Goal: Transaction & Acquisition: Download file/media

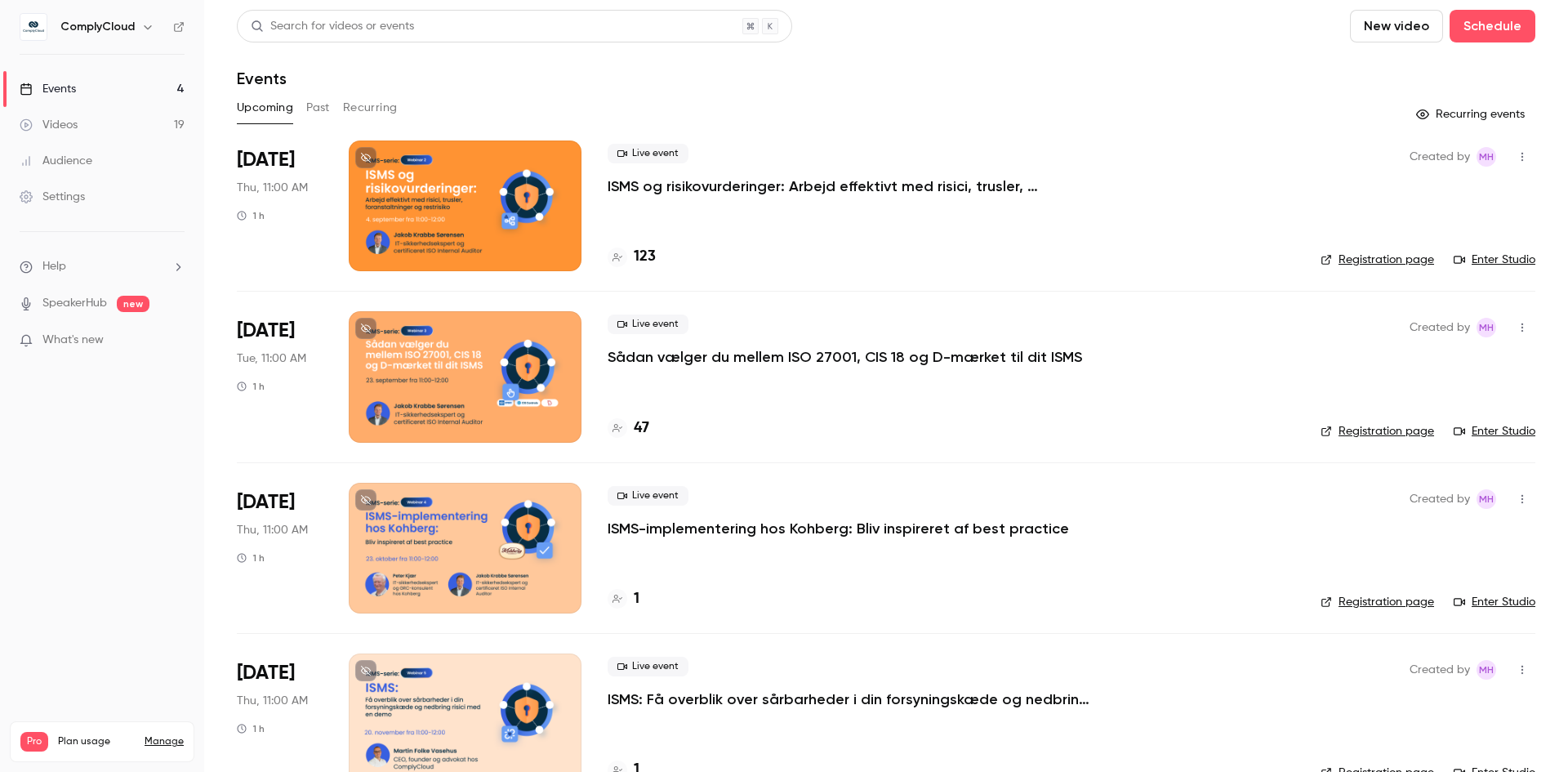
click at [77, 122] on div "Videos" at bounding box center [48, 125] width 58 height 16
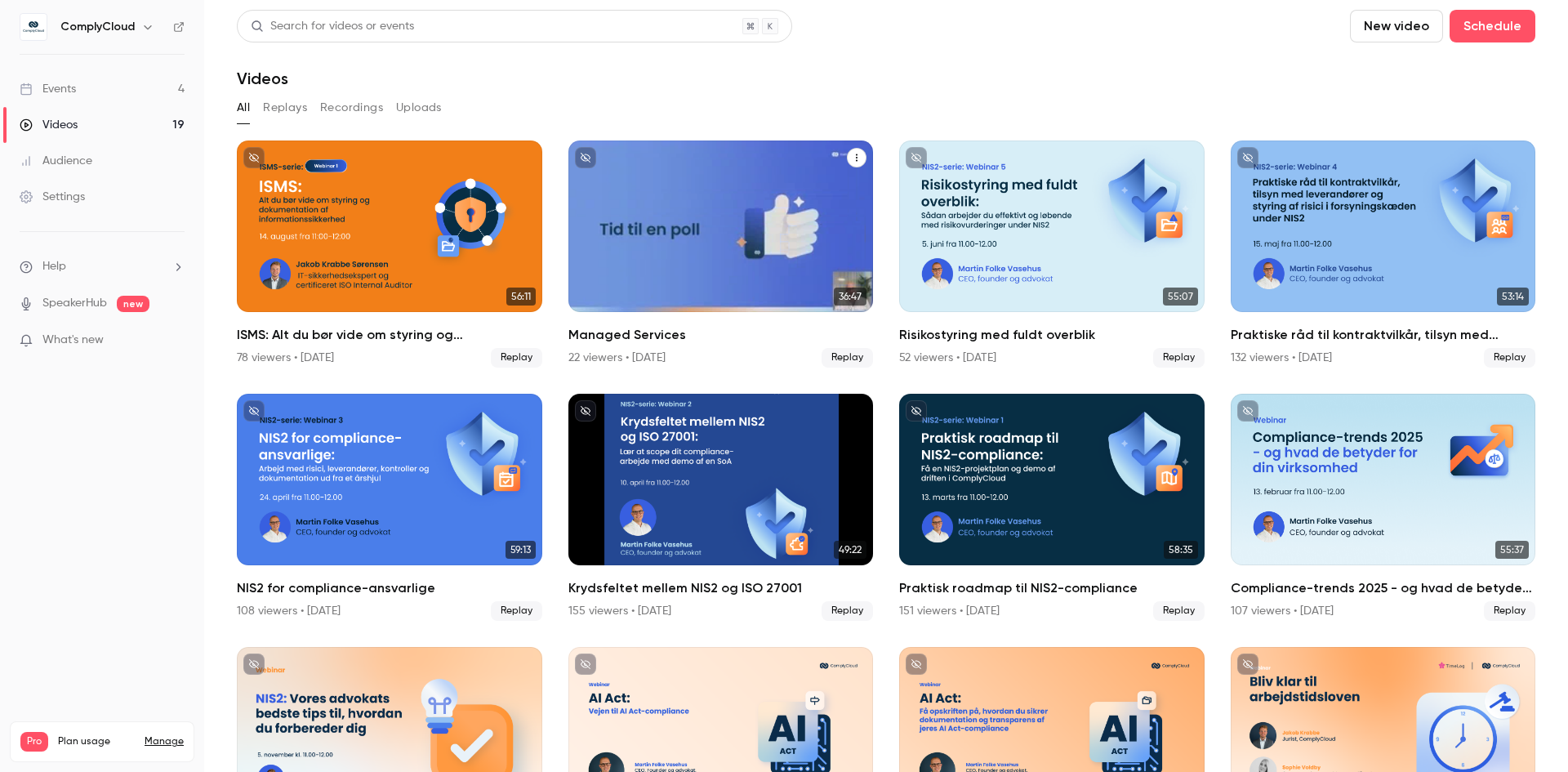
click at [726, 209] on div "Managed Services" at bounding box center [721, 226] width 305 height 171
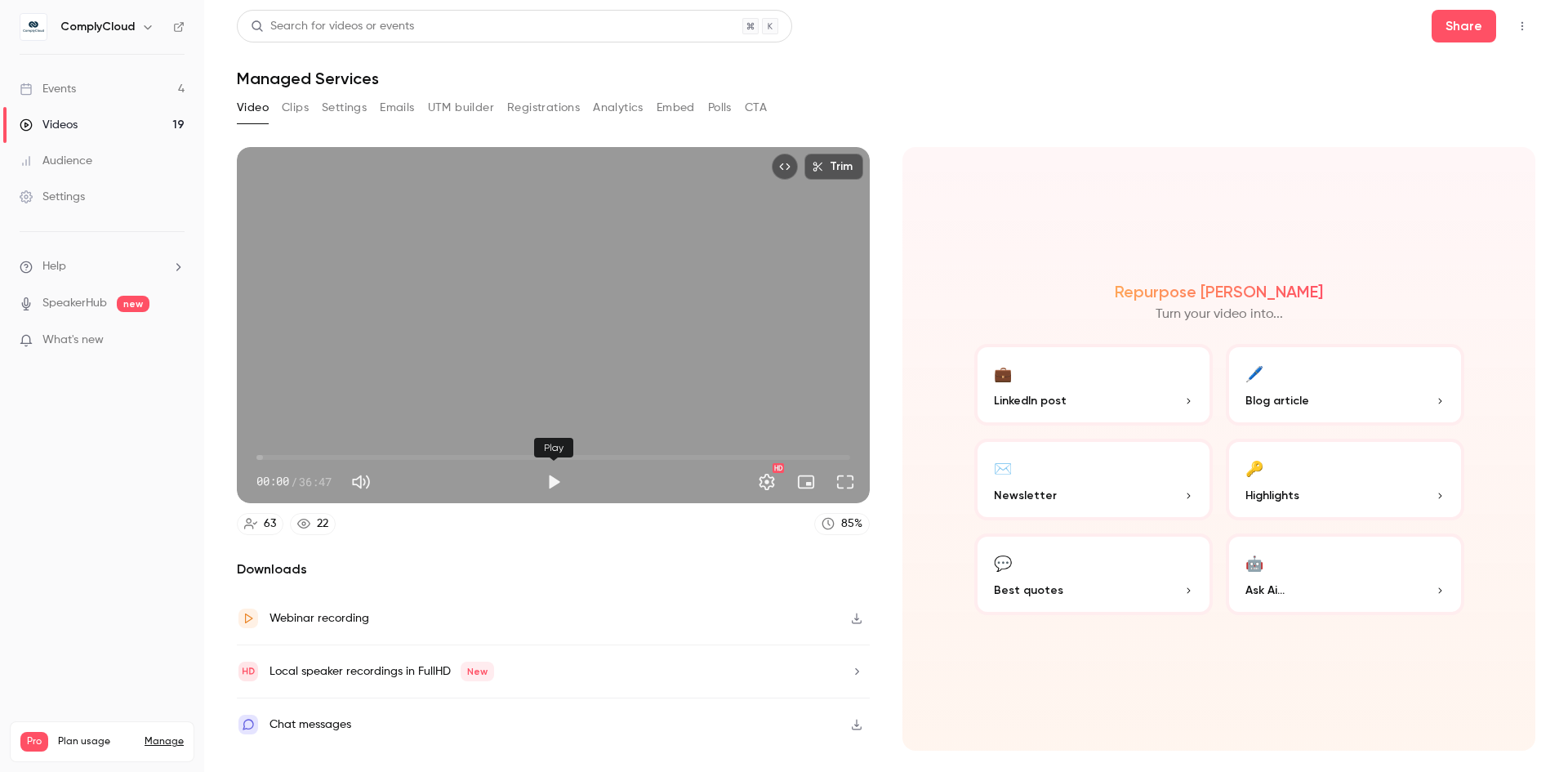
click at [555, 477] on button "Play" at bounding box center [553, 482] width 33 height 33
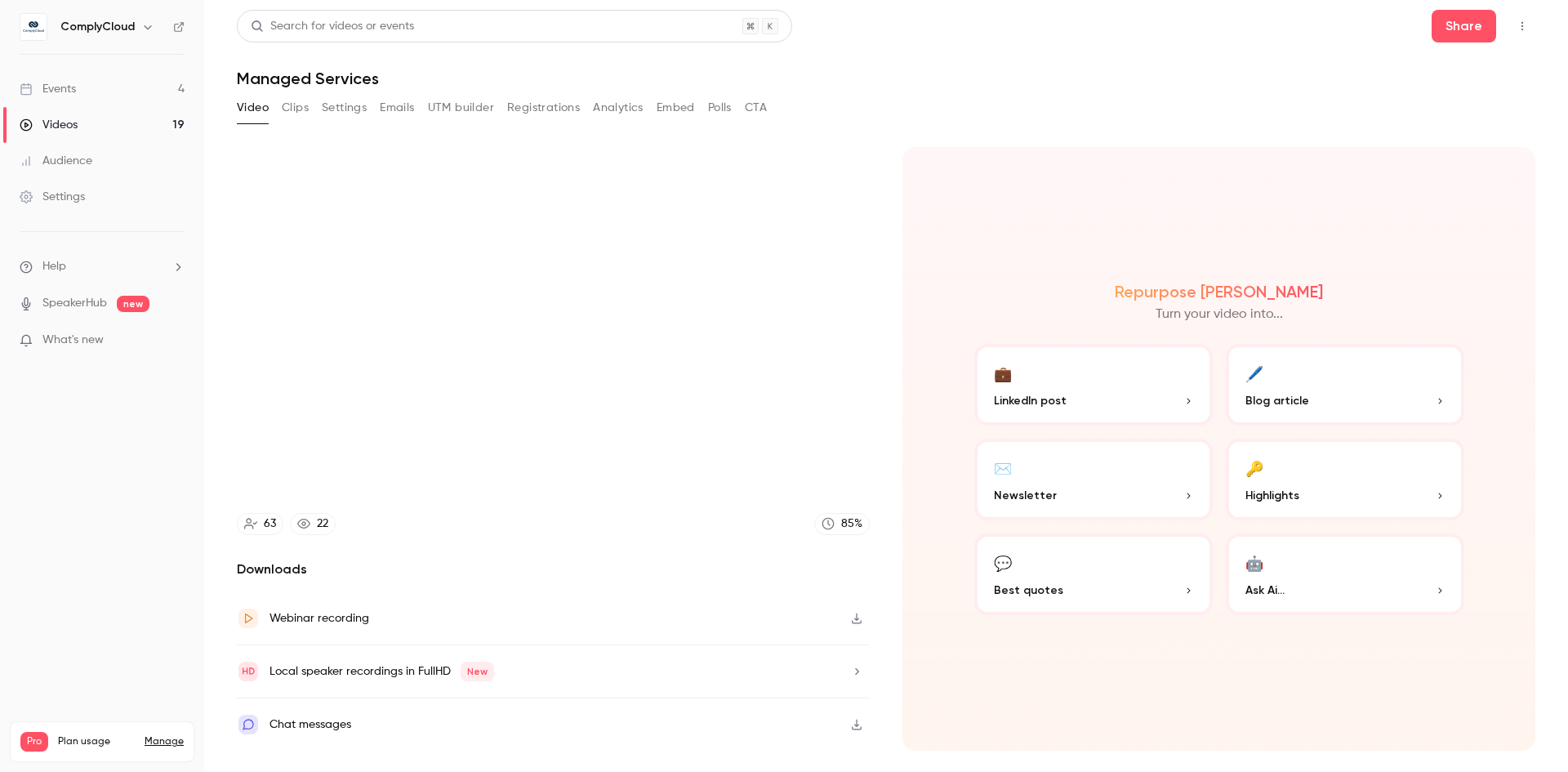
type input "****"
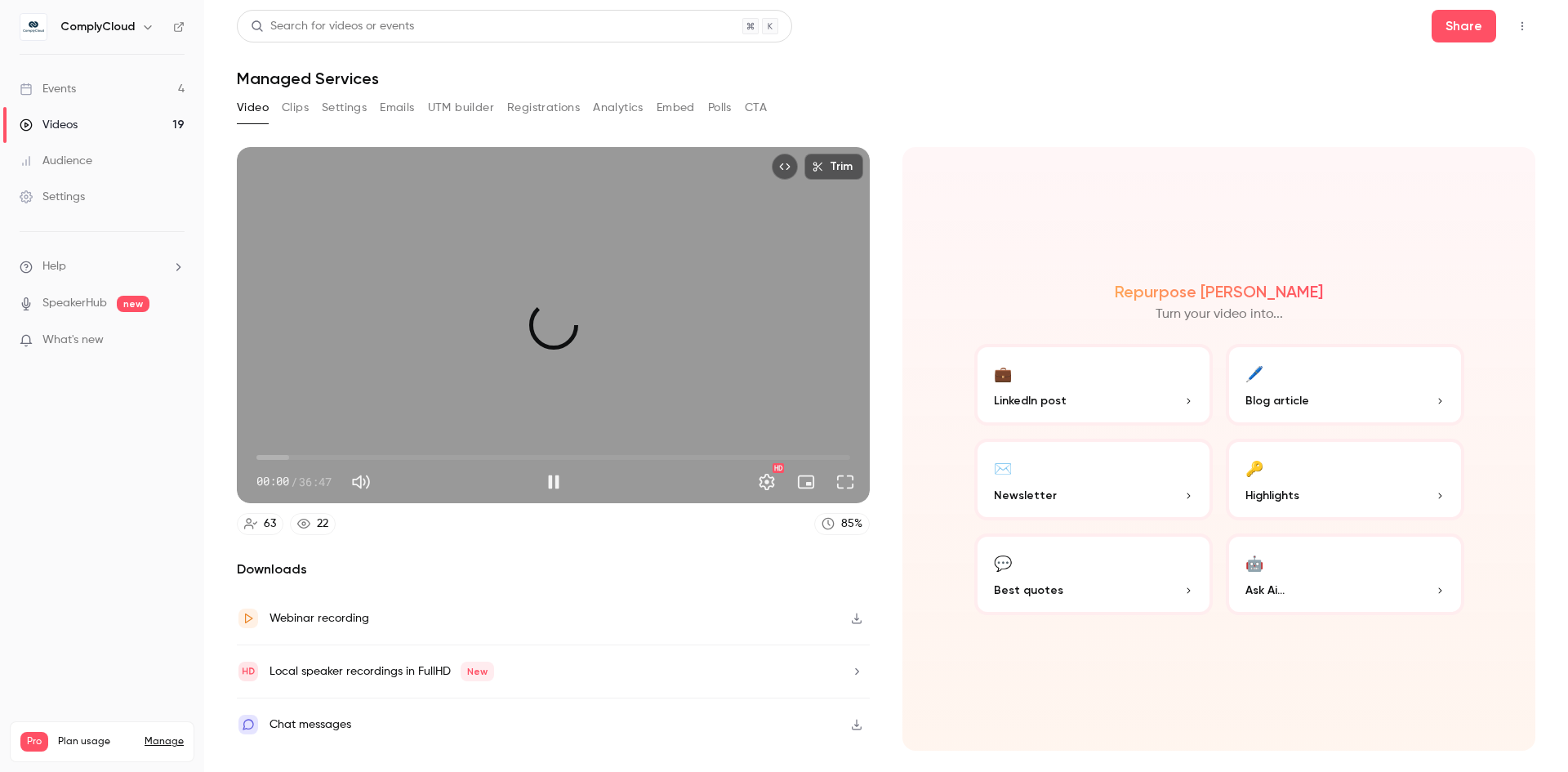
drag, startPoint x: 262, startPoint y: 457, endPoint x: 213, endPoint y: 453, distance: 49.2
click at [216, 453] on main "Search for videos or events Share Managed Services Video Clips Settings Emails …" at bounding box center [886, 386] width 1364 height 772
type input "****"
click at [552, 481] on button "Pause" at bounding box center [553, 482] width 33 height 33
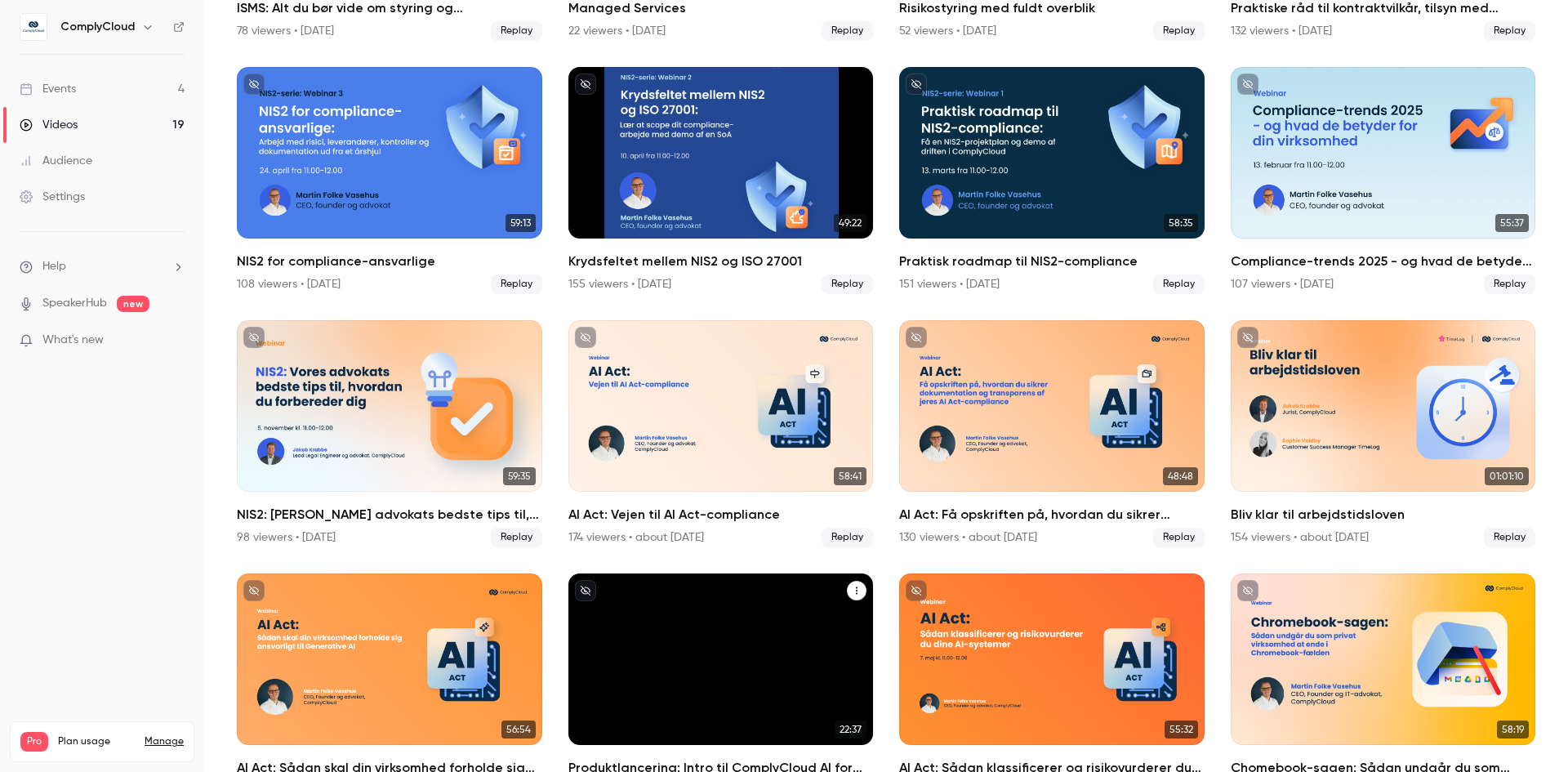
scroll to position [245, 0]
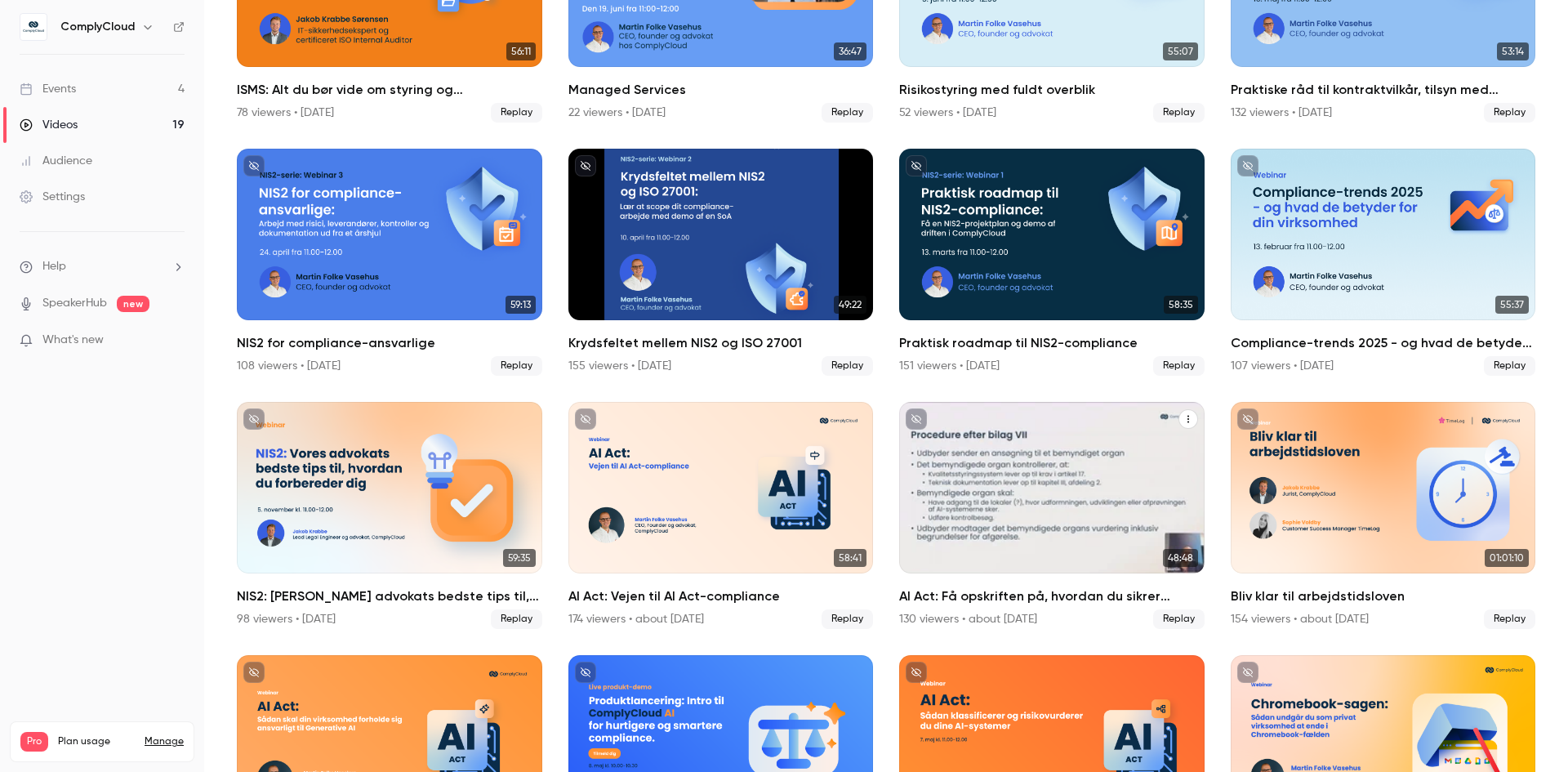
click at [1051, 484] on div "AI Act: Få opskriften på, hvordan du sikrer dokumentation og transparens af jer…" at bounding box center [1051, 487] width 305 height 171
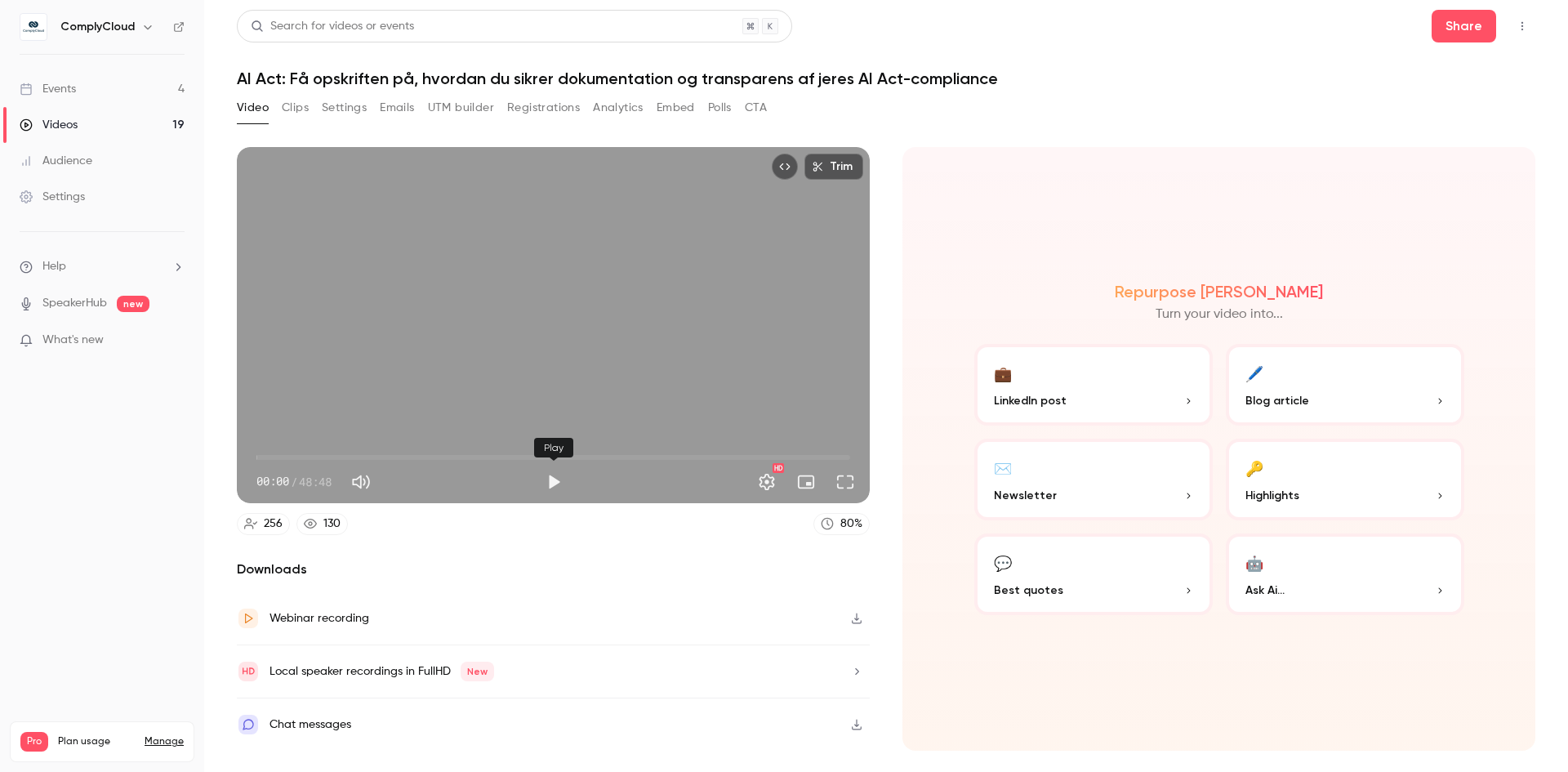
click at [552, 480] on button "Play" at bounding box center [553, 482] width 33 height 33
click at [261, 457] on span "00:08" at bounding box center [257, 457] width 4 height 4
click at [257, 457] on span "00:04" at bounding box center [256, 457] width 4 height 4
click at [264, 457] on span "00:40" at bounding box center [264, 457] width 4 height 4
click at [276, 457] on span "01:36" at bounding box center [552, 457] width 593 height 26
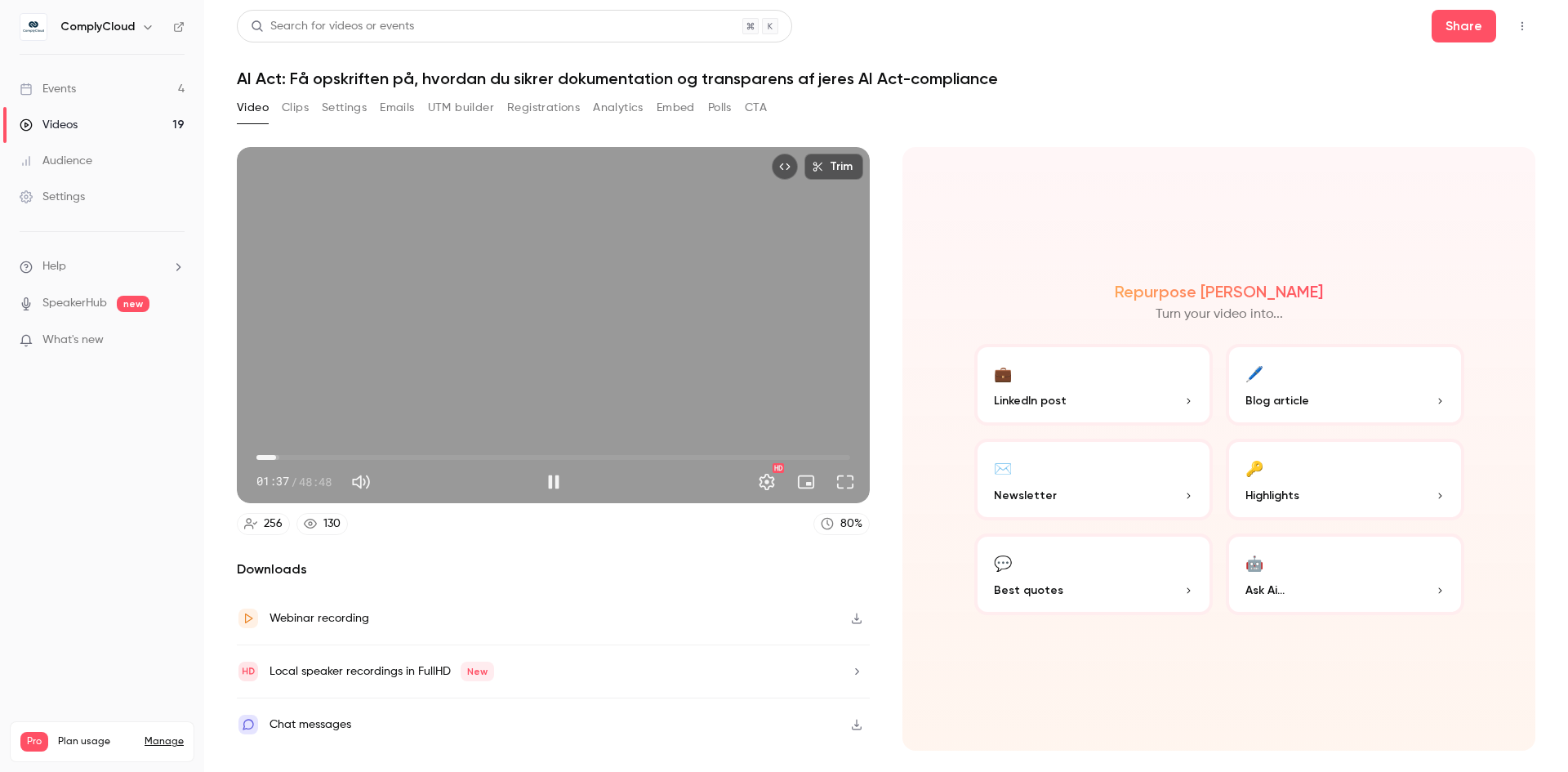
click at [300, 457] on span "01:37" at bounding box center [552, 457] width 593 height 26
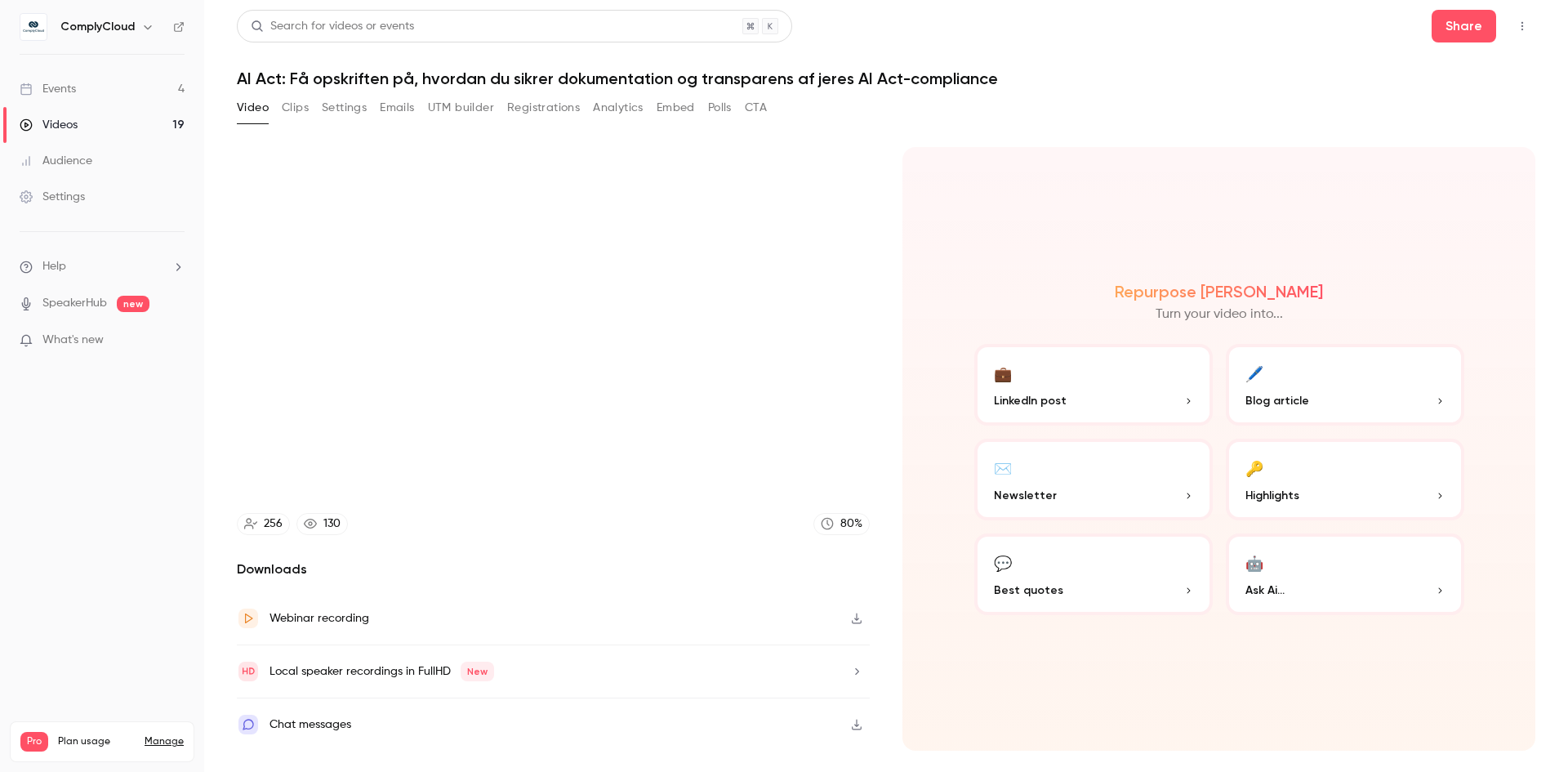
type input "*****"
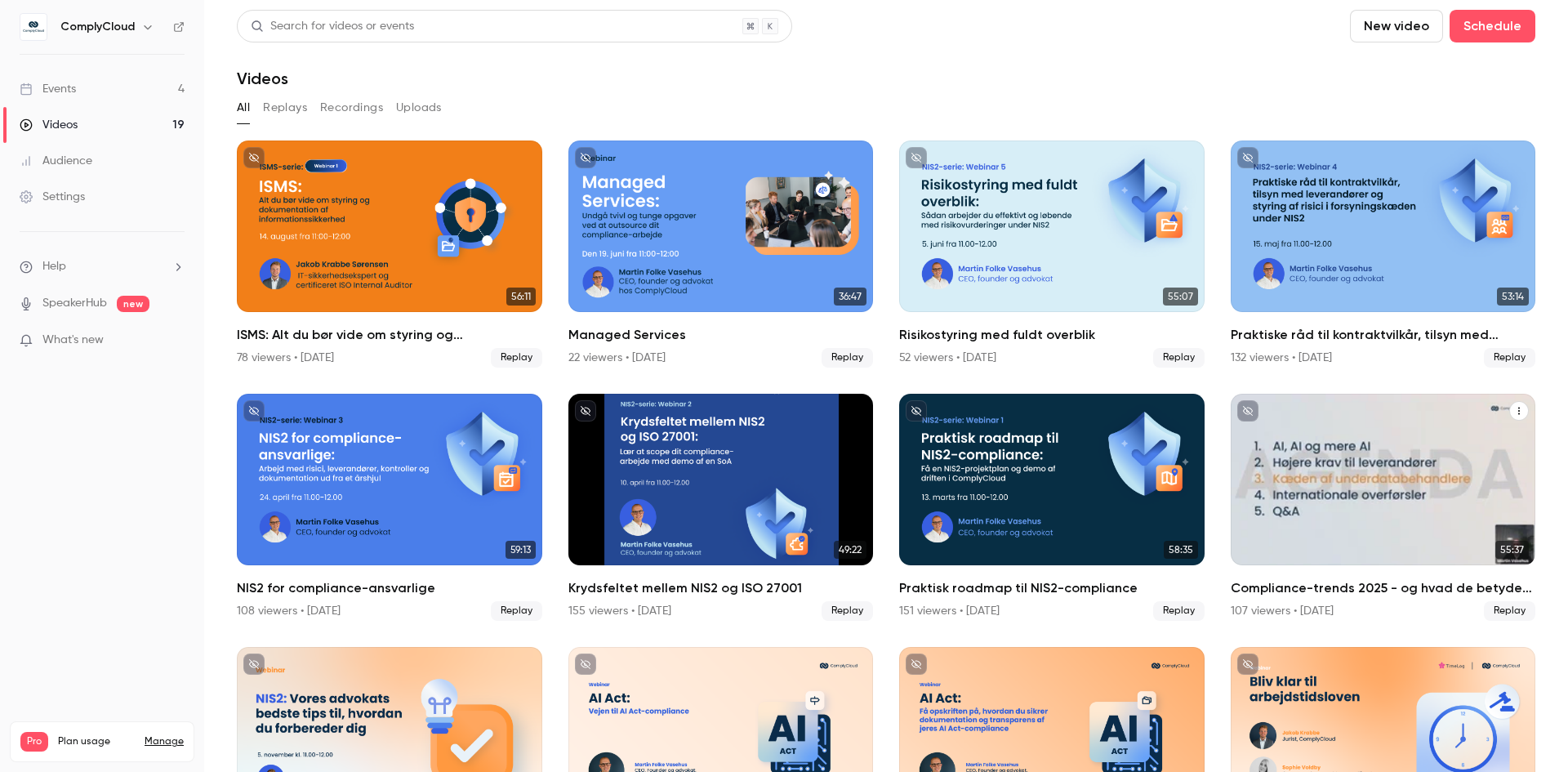
click at [1355, 477] on div "Compliance-trends 2025 - og hvad de betyder for din virksomhed" at bounding box center [1383, 479] width 305 height 171
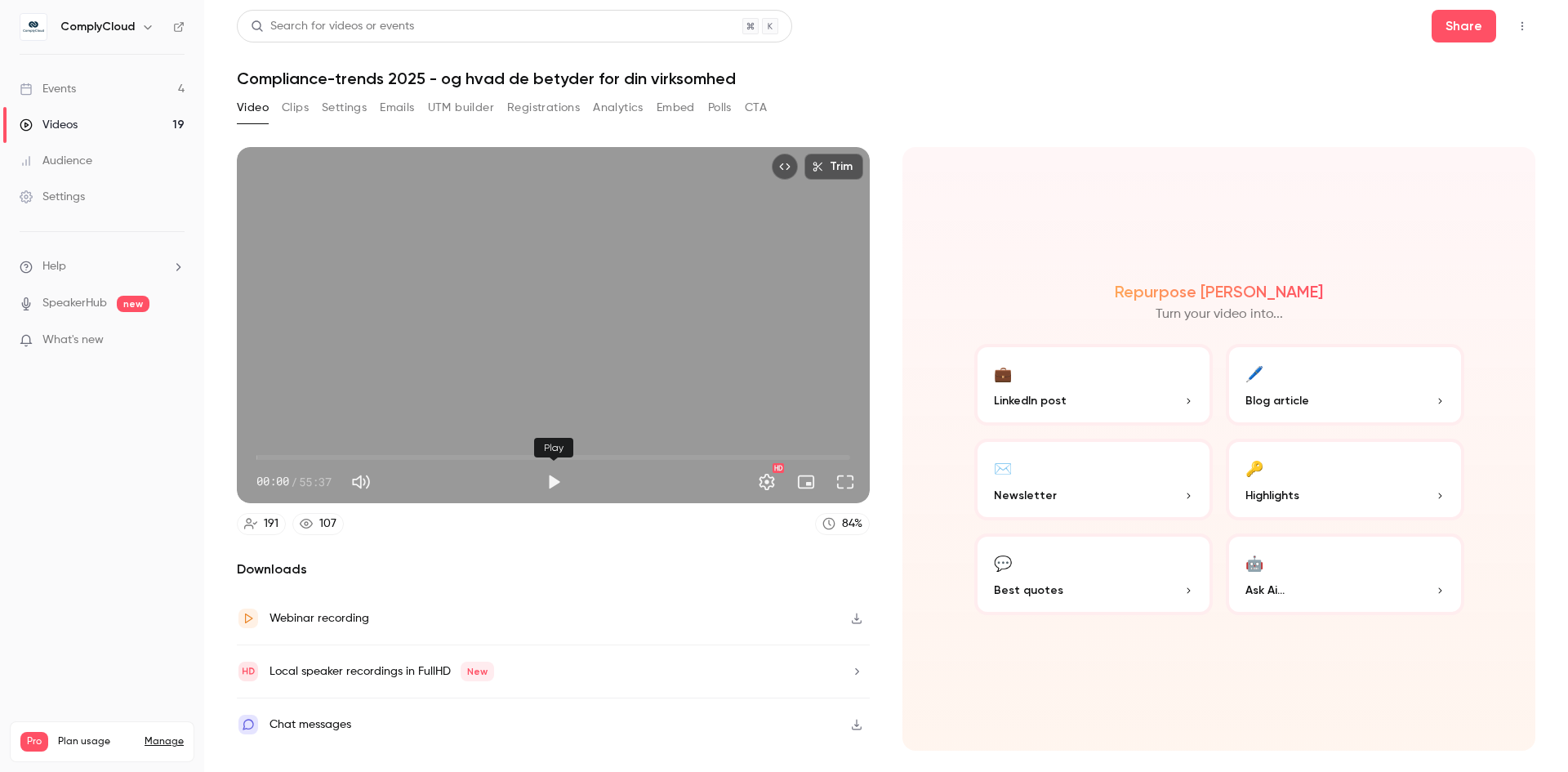
click at [552, 480] on button "Play" at bounding box center [553, 482] width 33 height 33
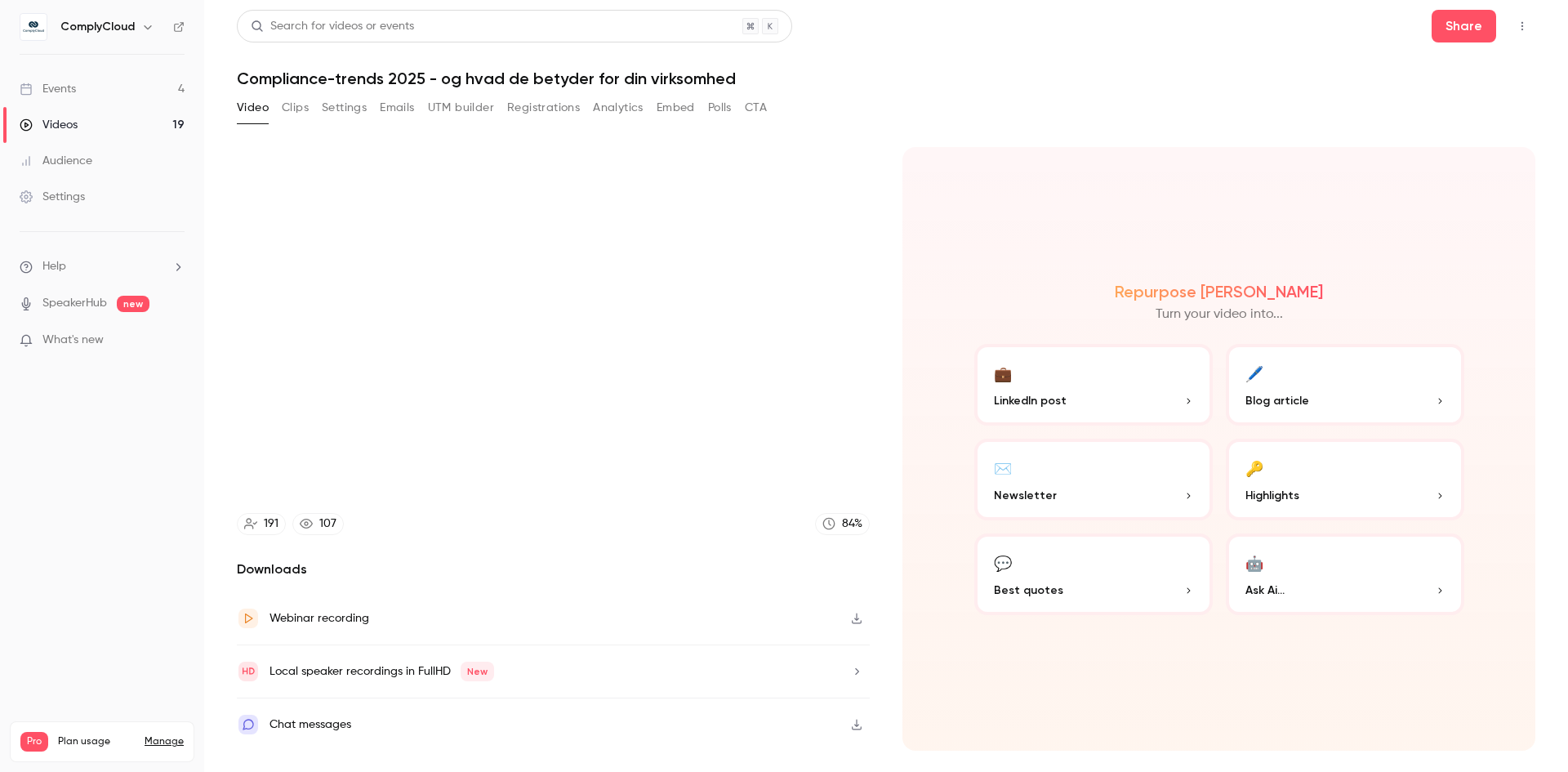
type input "***"
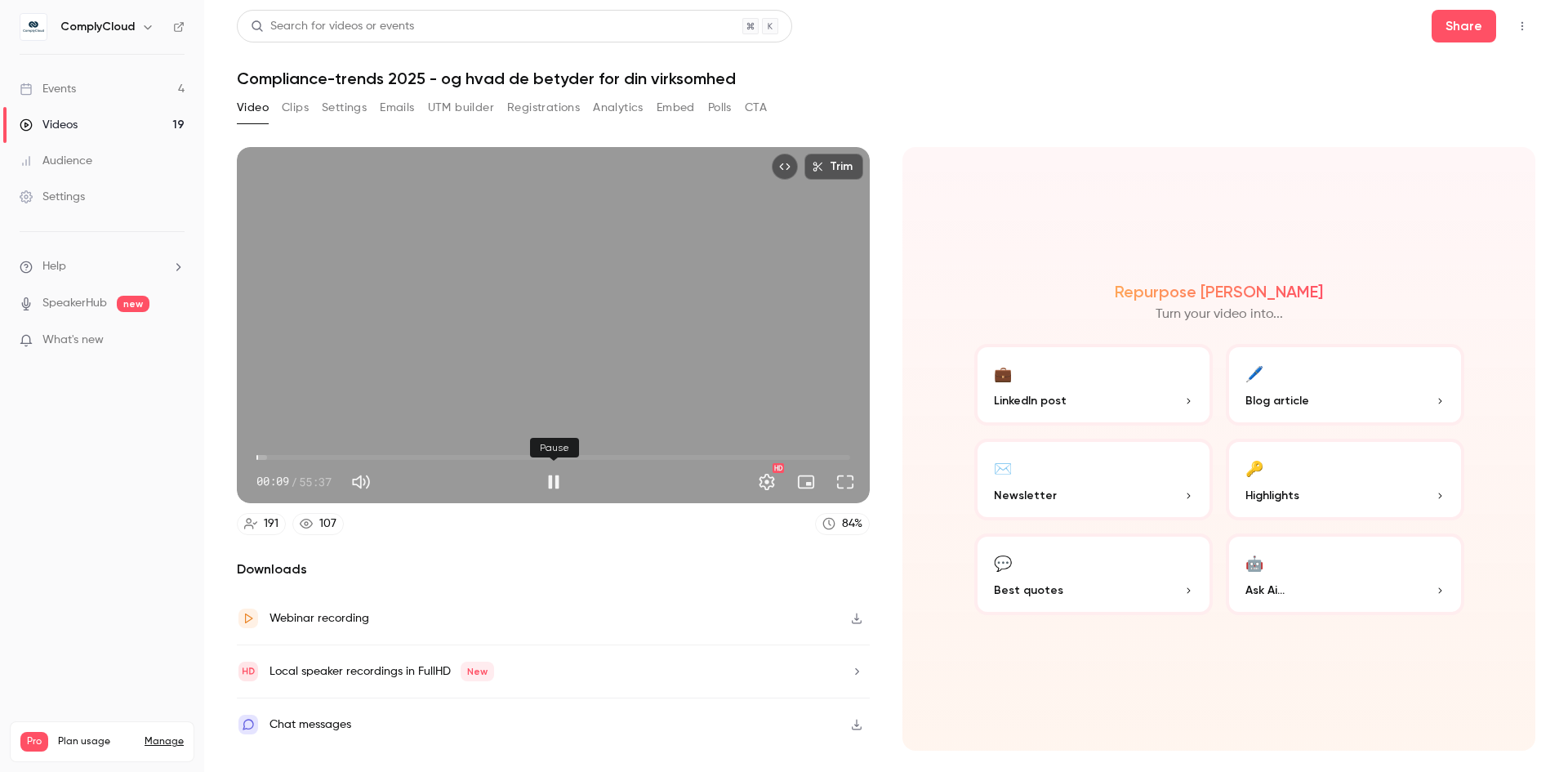
click at [556, 479] on button "Pause" at bounding box center [553, 482] width 33 height 33
type input "***"
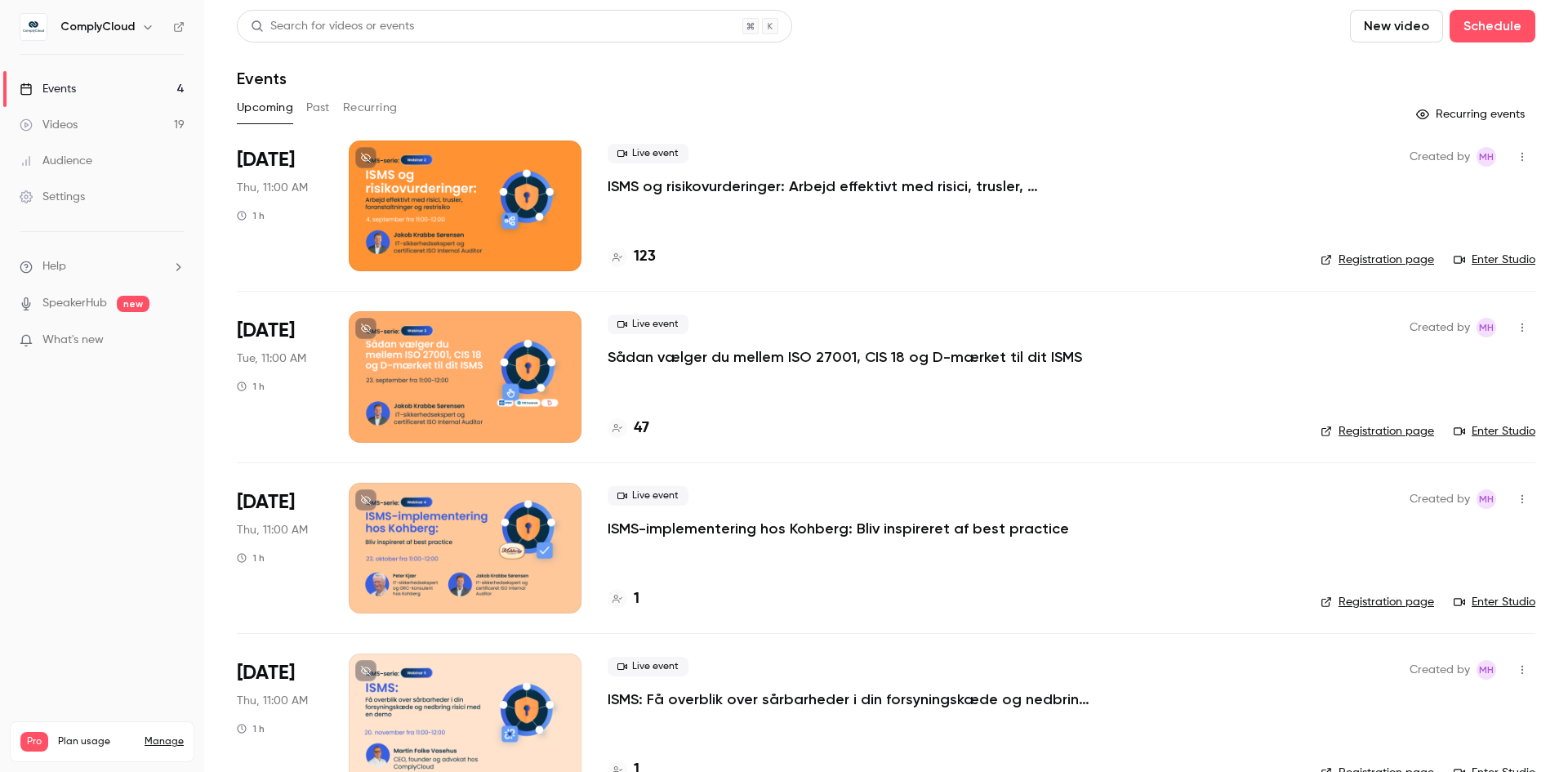
click at [75, 123] on div "Videos" at bounding box center [48, 125] width 58 height 16
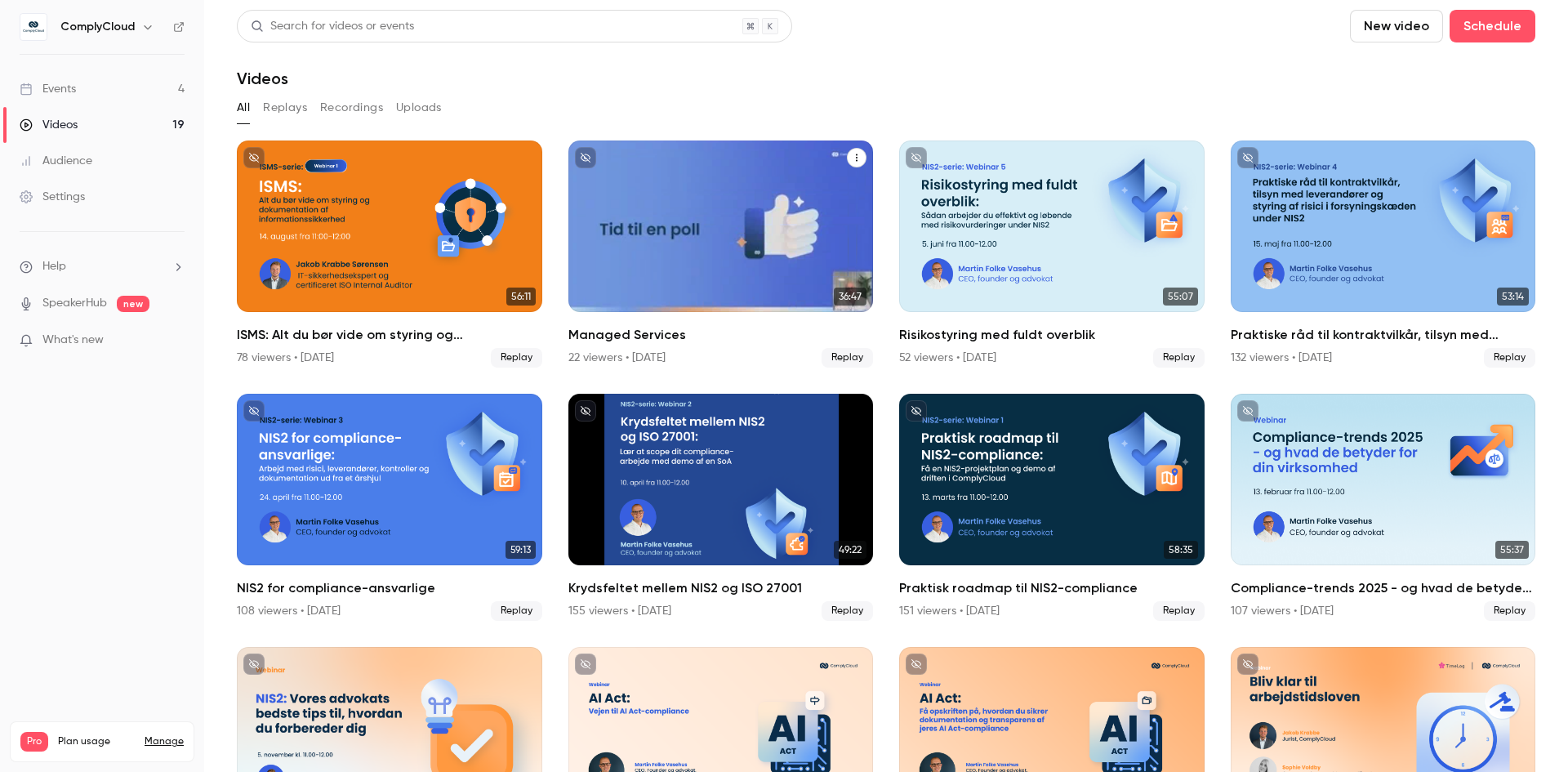
click at [693, 219] on div "Managed Services" at bounding box center [721, 226] width 305 height 171
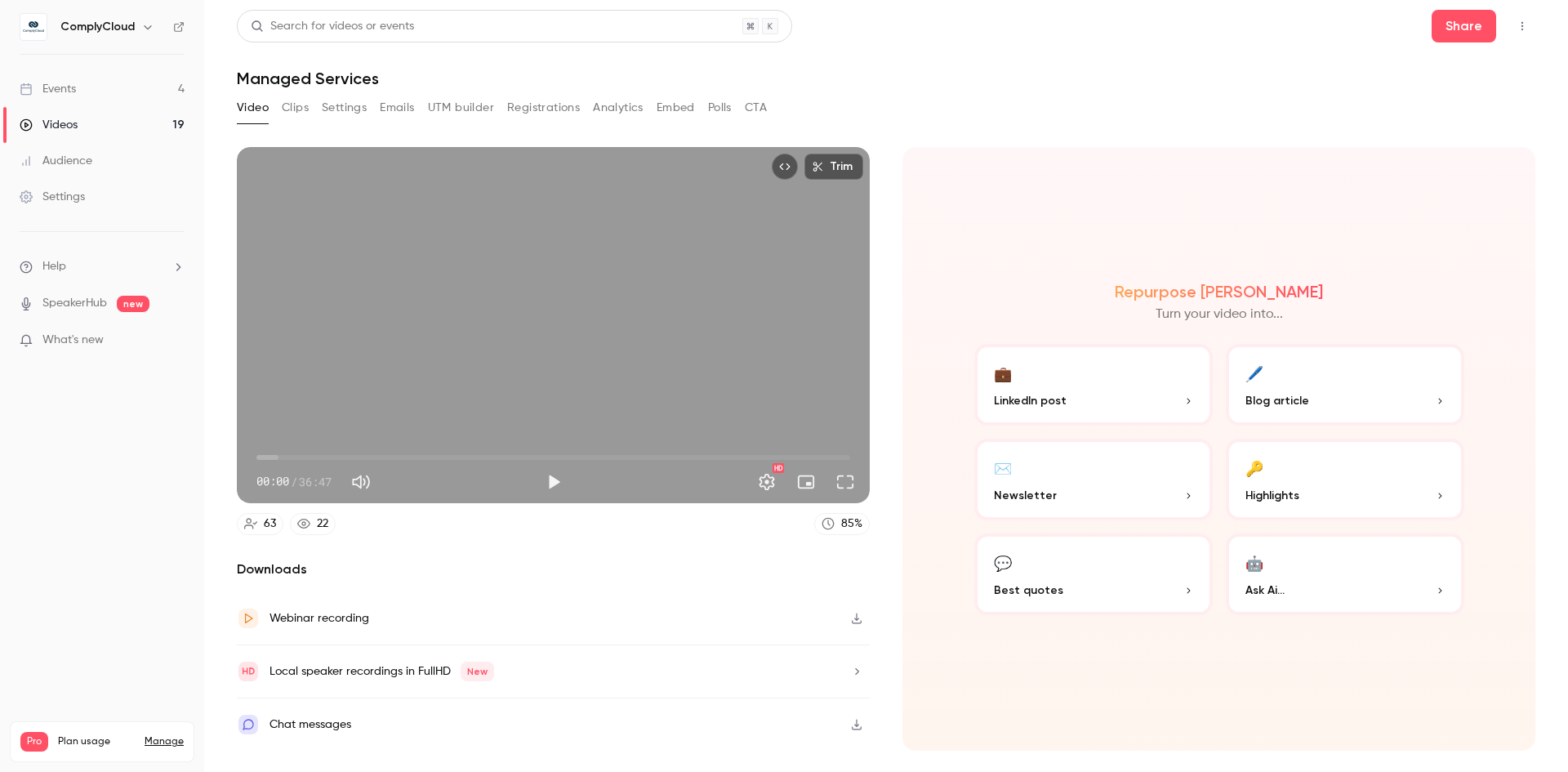
click at [297, 109] on button "Clips" at bounding box center [295, 107] width 27 height 26
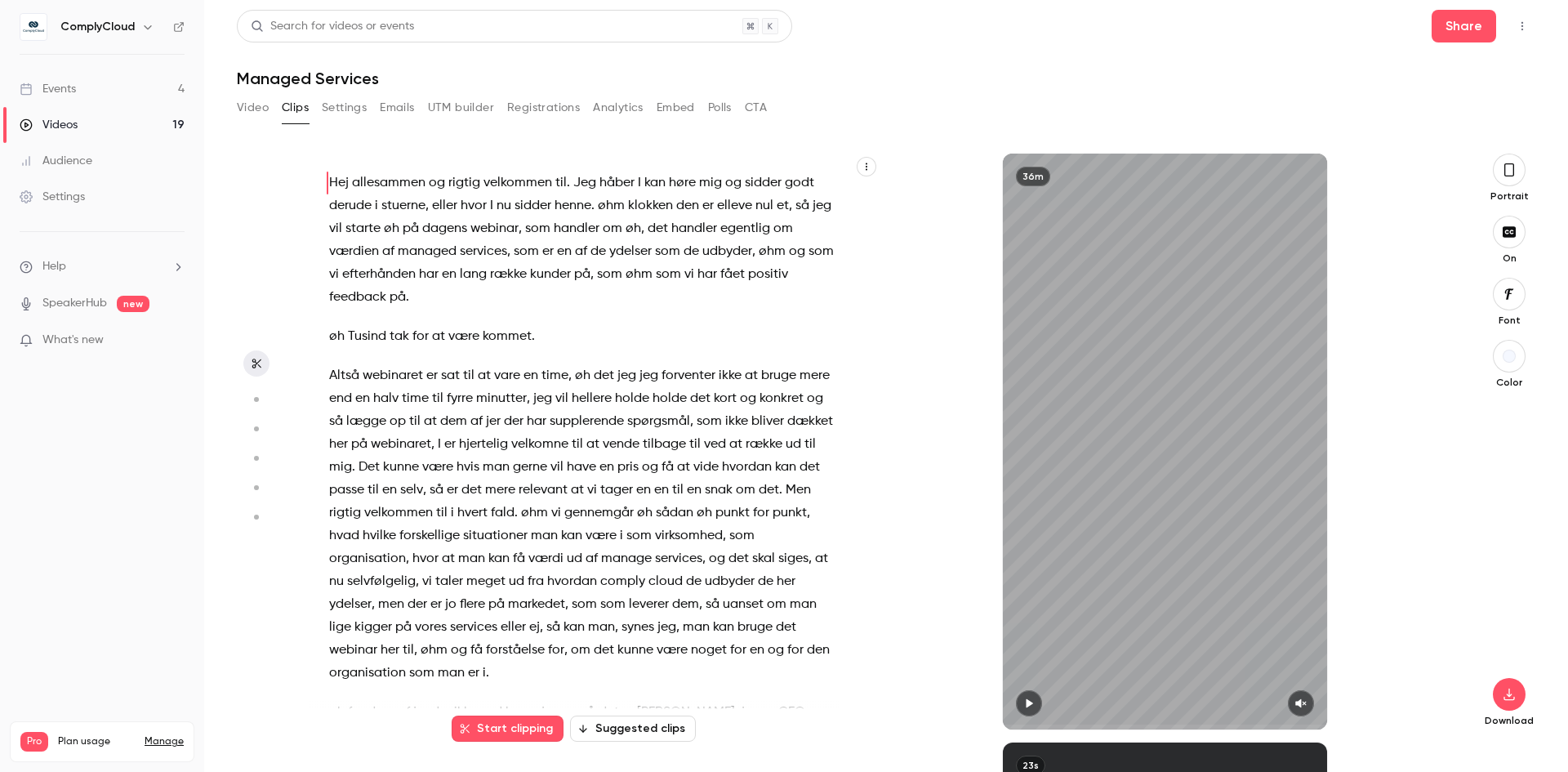
click at [1508, 173] on icon "button" at bounding box center [1509, 170] width 13 height 18
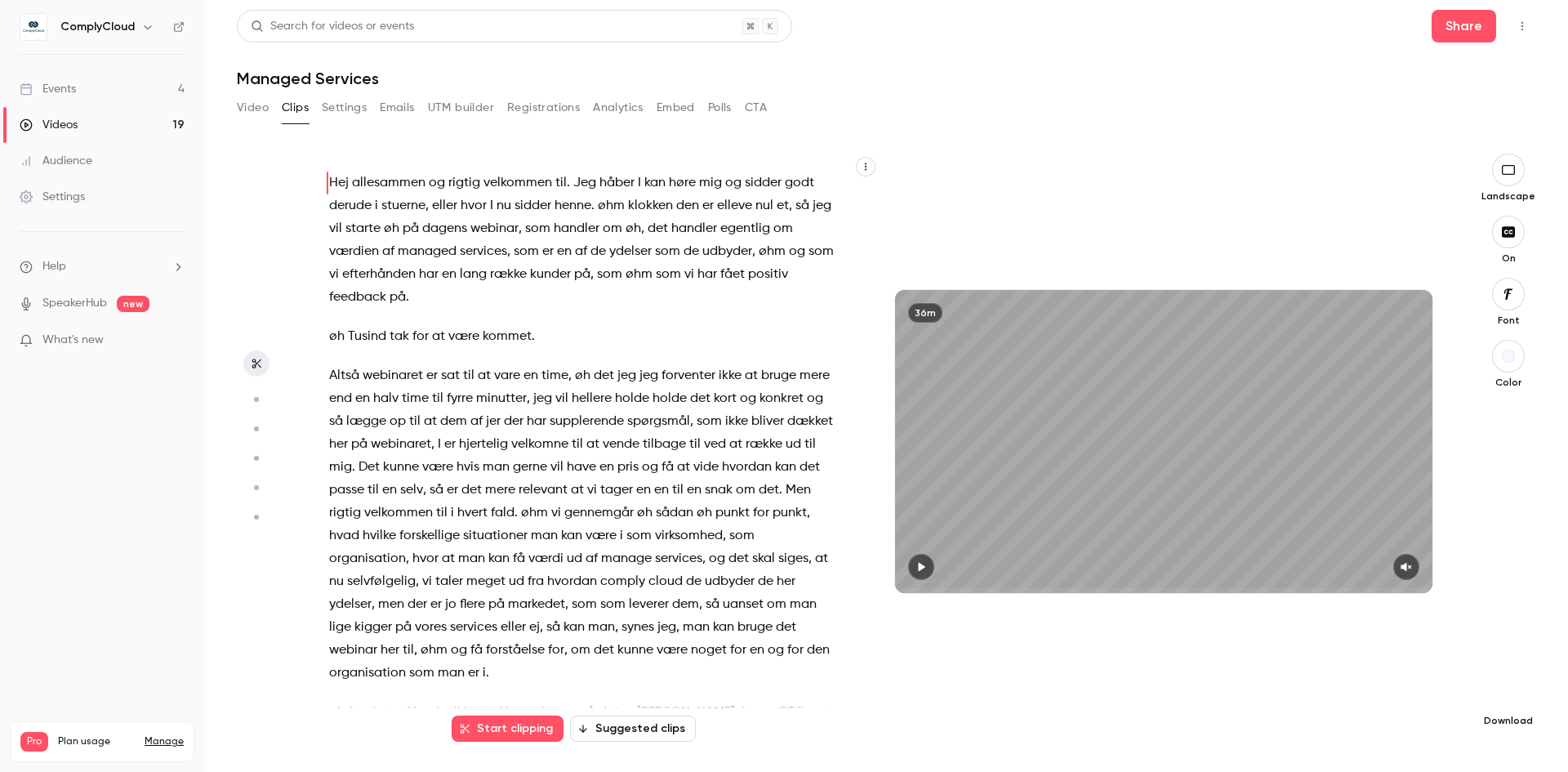
click at [1507, 693] on icon "button" at bounding box center [1508, 693] width 20 height 13
click at [1341, 675] on span "High quality requires longer processing" at bounding box center [1386, 679] width 187 height 16
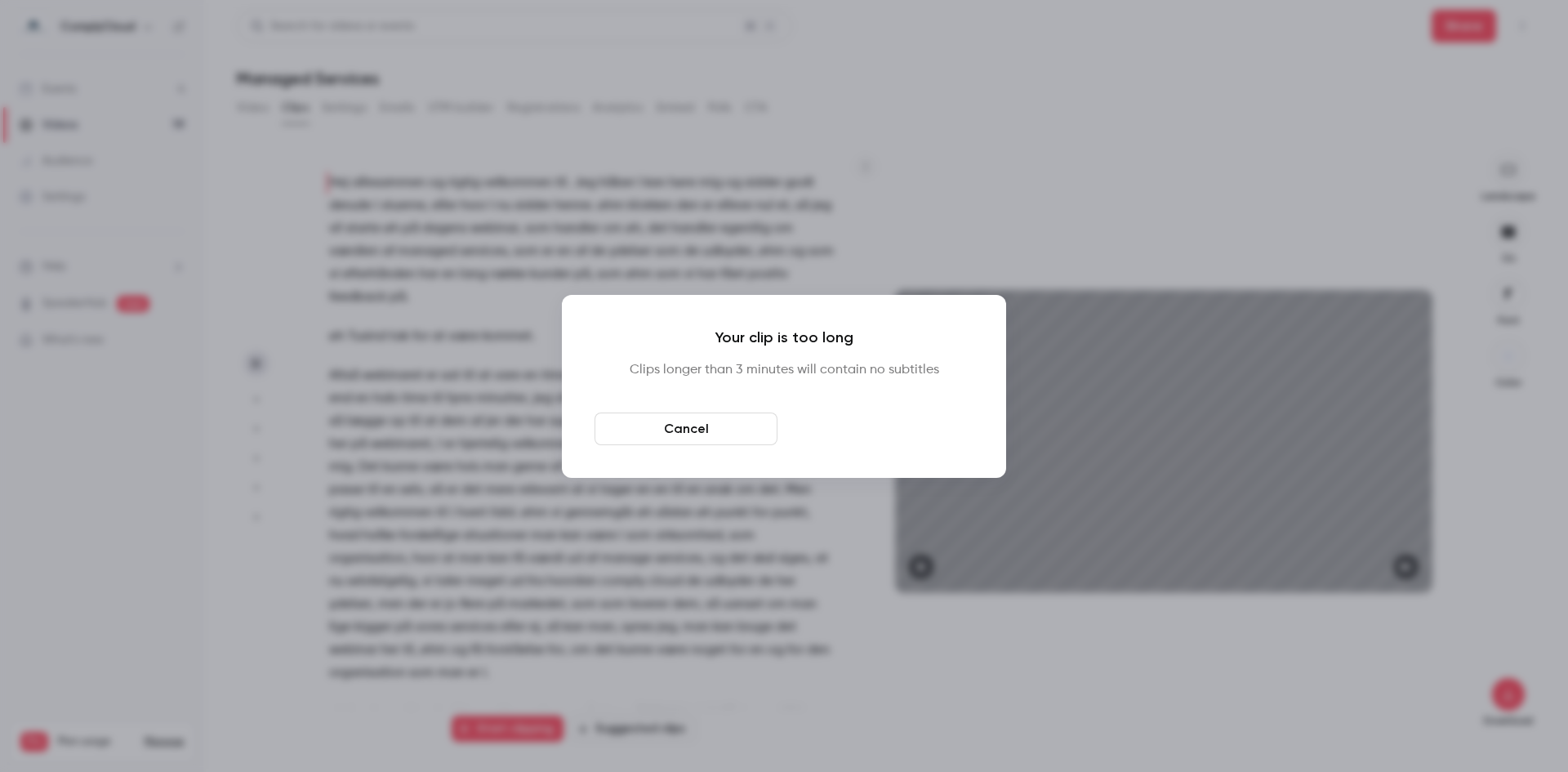
click at [876, 431] on button "Download anyway" at bounding box center [882, 428] width 183 height 33
